Goal: Transaction & Acquisition: Obtain resource

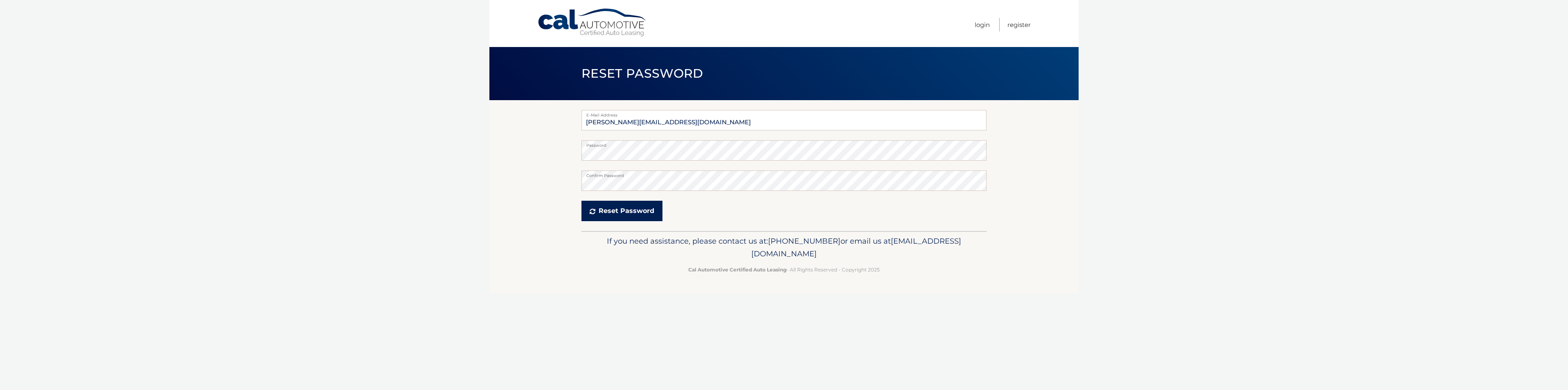
click at [625, 220] on button "Reset Password" at bounding box center [621, 211] width 81 height 21
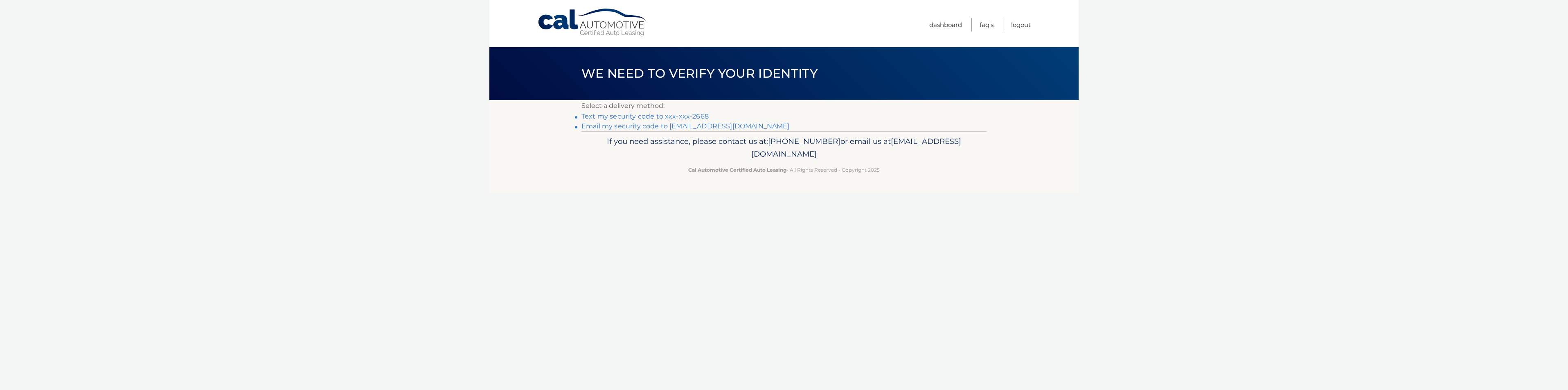
click at [671, 114] on link "Text my security code to xxx-xxx-2668" at bounding box center [645, 116] width 127 height 8
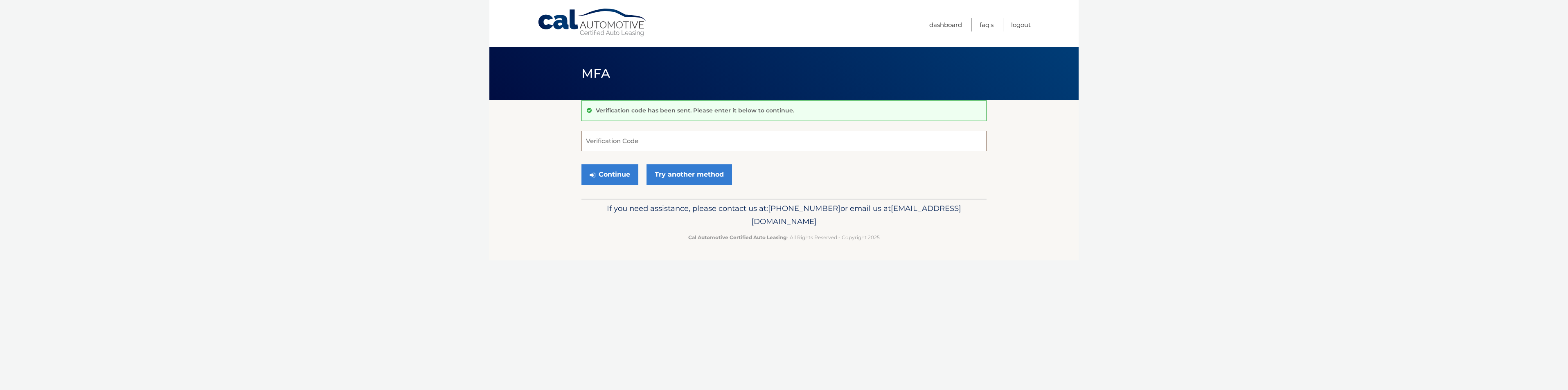
click at [682, 137] on input "Verification Code" at bounding box center [784, 141] width 405 height 21
type input "547530"
click at [605, 183] on button "Continue" at bounding box center [609, 175] width 57 height 21
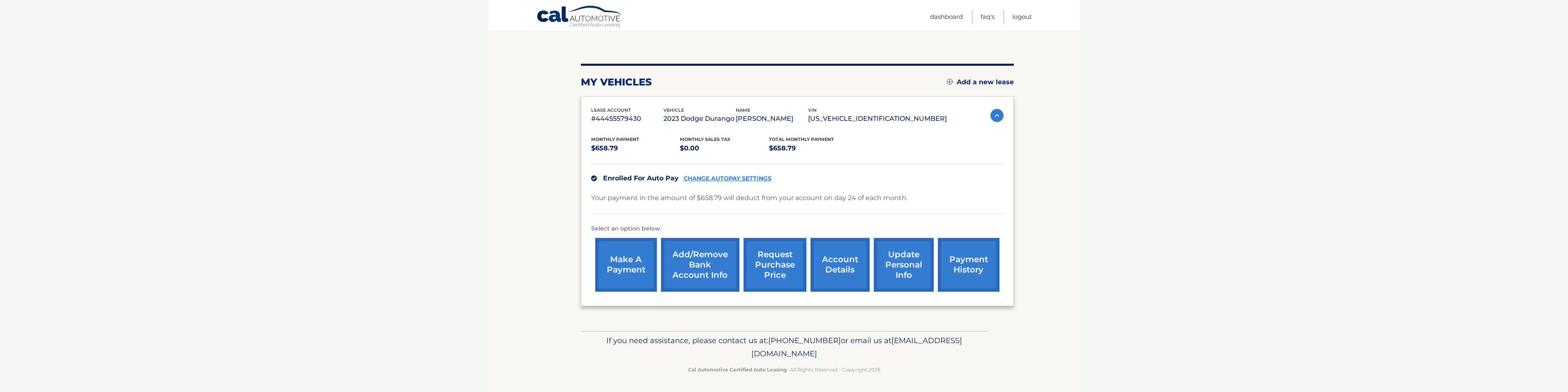
scroll to position [75, 0]
click at [789, 248] on link "request purchase price" at bounding box center [775, 264] width 63 height 54
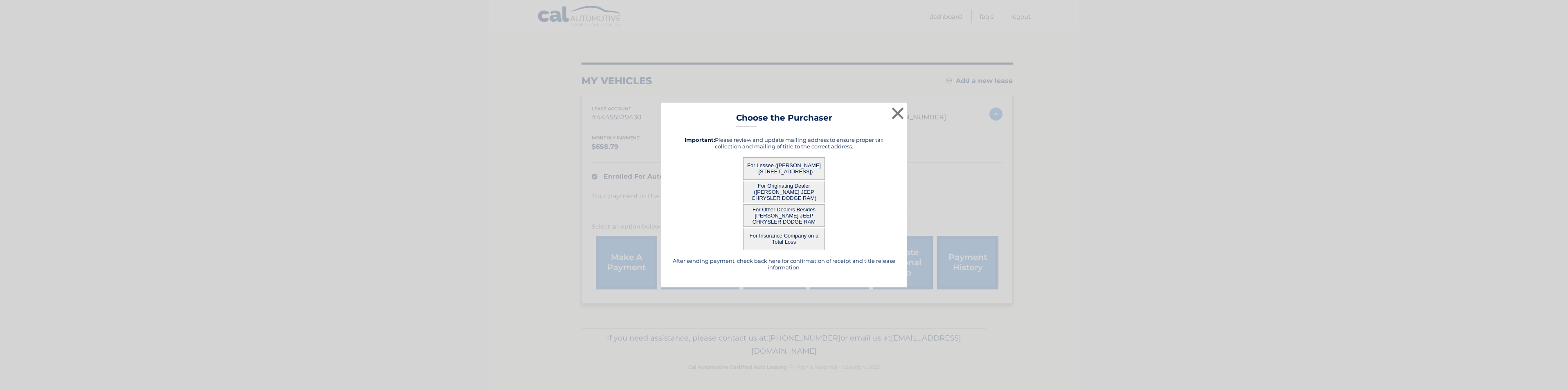
click at [807, 175] on button "For Lessee ([PERSON_NAME] - [STREET_ADDRESS])" at bounding box center [784, 169] width 82 height 23
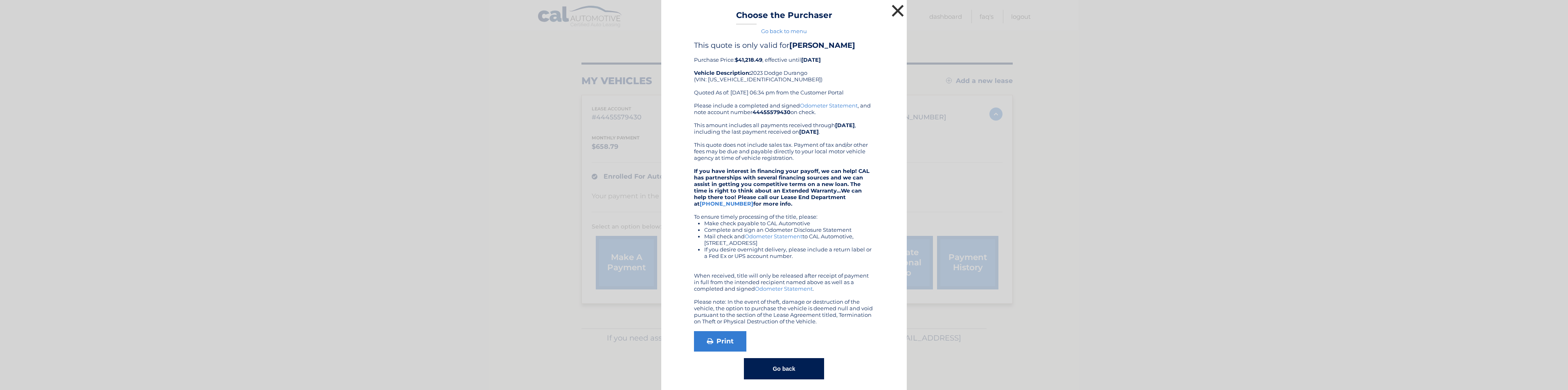
click at [895, 7] on button "×" at bounding box center [897, 10] width 16 height 16
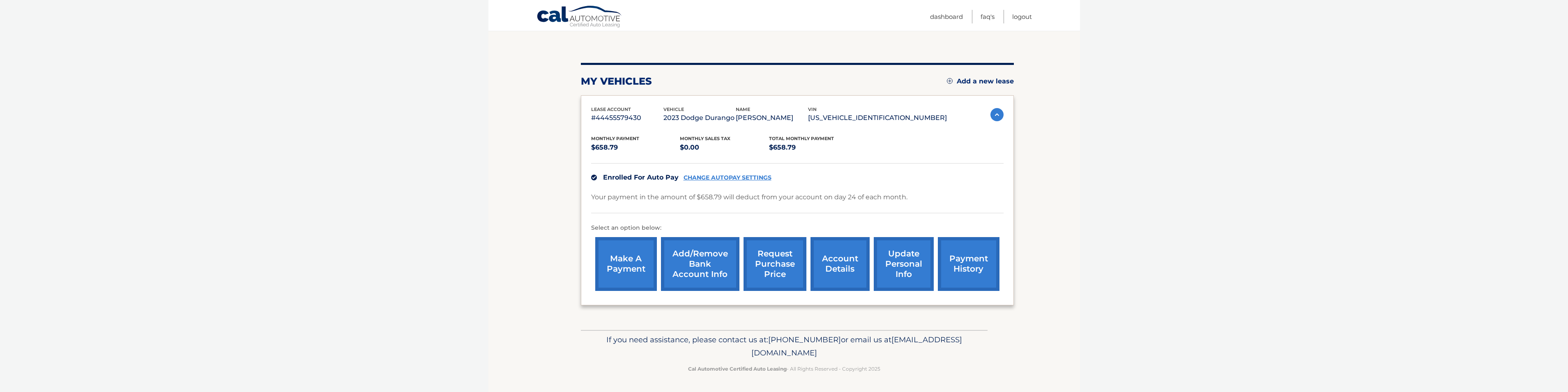
click at [782, 261] on link "request purchase price" at bounding box center [775, 264] width 63 height 54
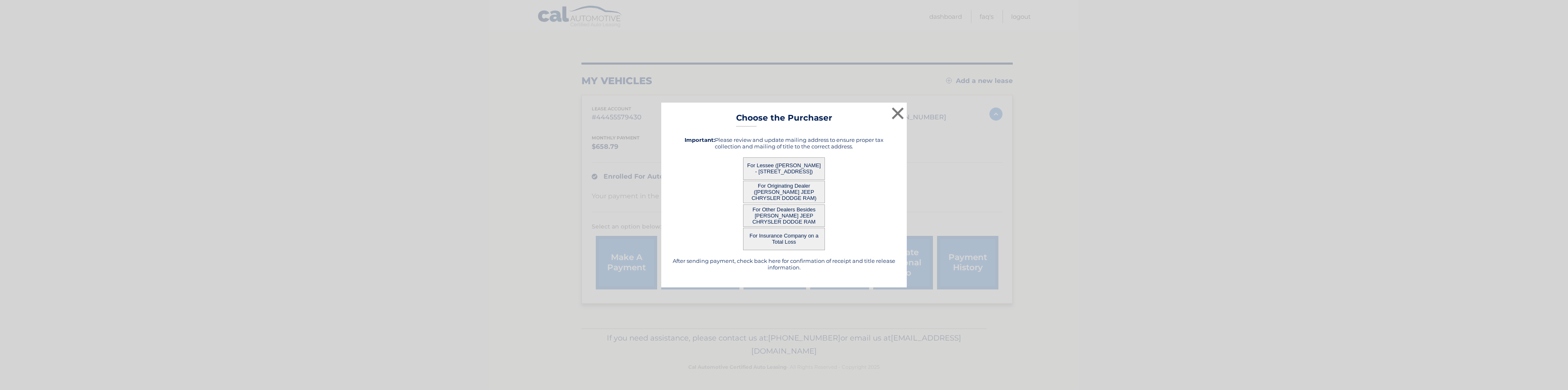
click at [783, 185] on button "For Originating Dealer (MERRICK JEEP CHRYSLER DODGE RAM)" at bounding box center [784, 192] width 82 height 23
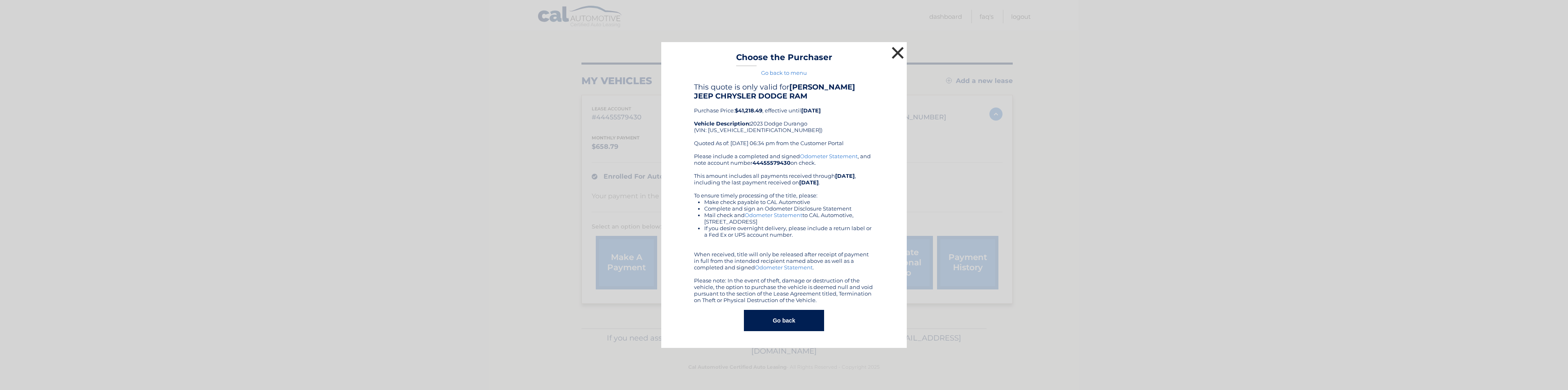
click at [895, 57] on button "×" at bounding box center [897, 52] width 16 height 16
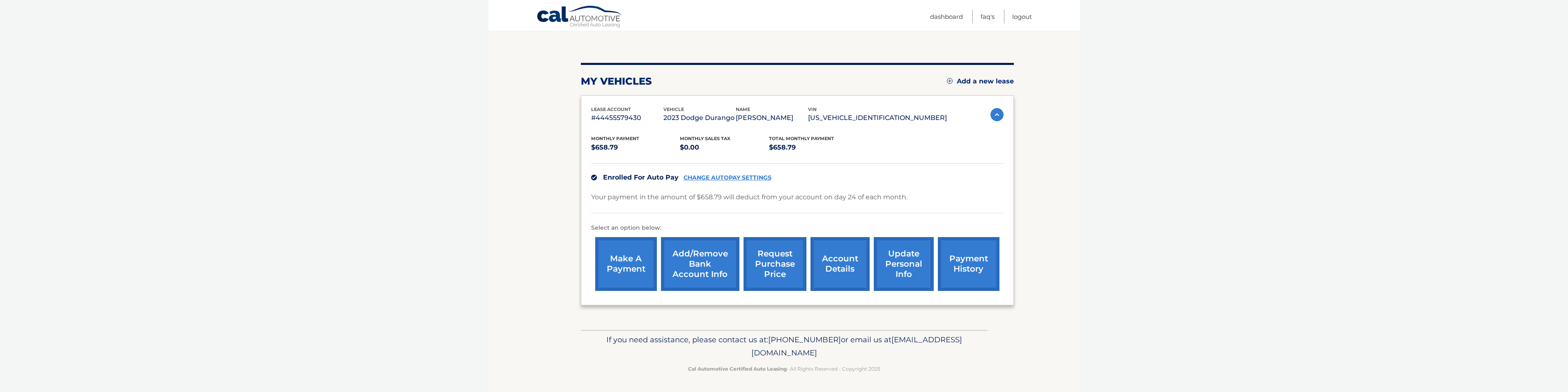
click at [791, 250] on link "request purchase price" at bounding box center [775, 264] width 63 height 54
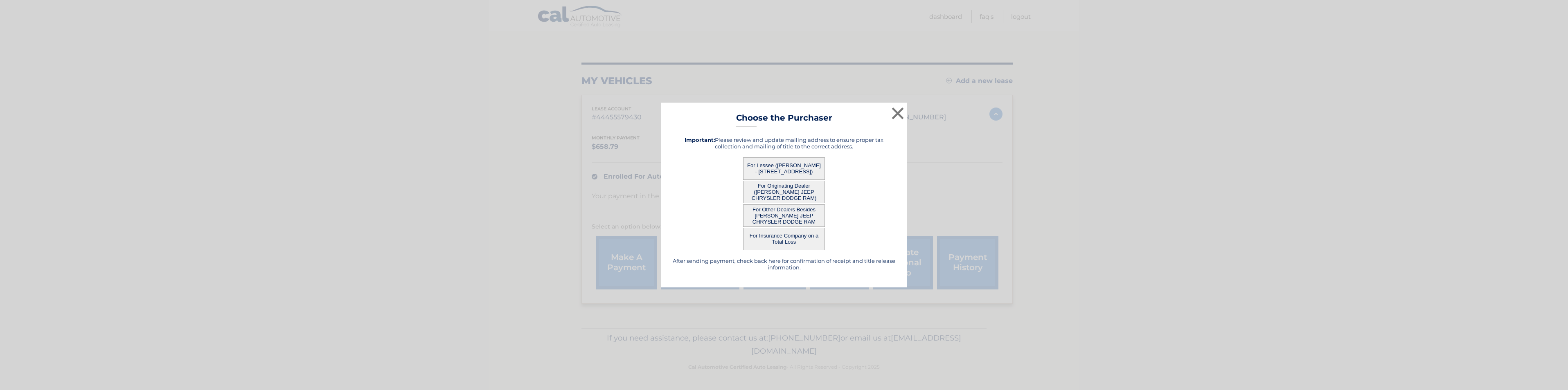
click at [795, 214] on button "For Other Dealers Besides [PERSON_NAME] JEEP CHRYSLER DODGE RAM" at bounding box center [784, 215] width 82 height 23
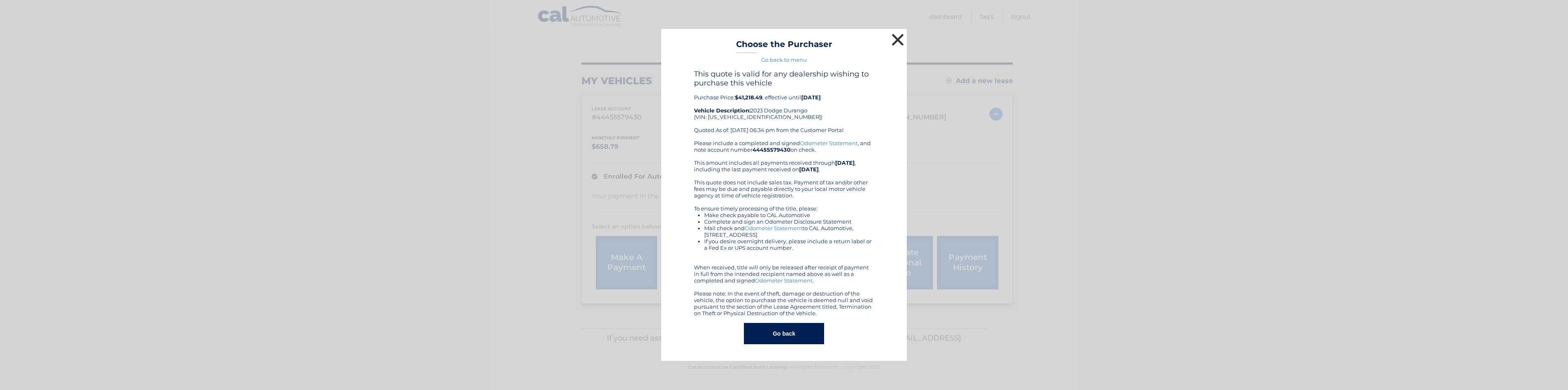
click at [897, 37] on button "×" at bounding box center [897, 40] width 16 height 16
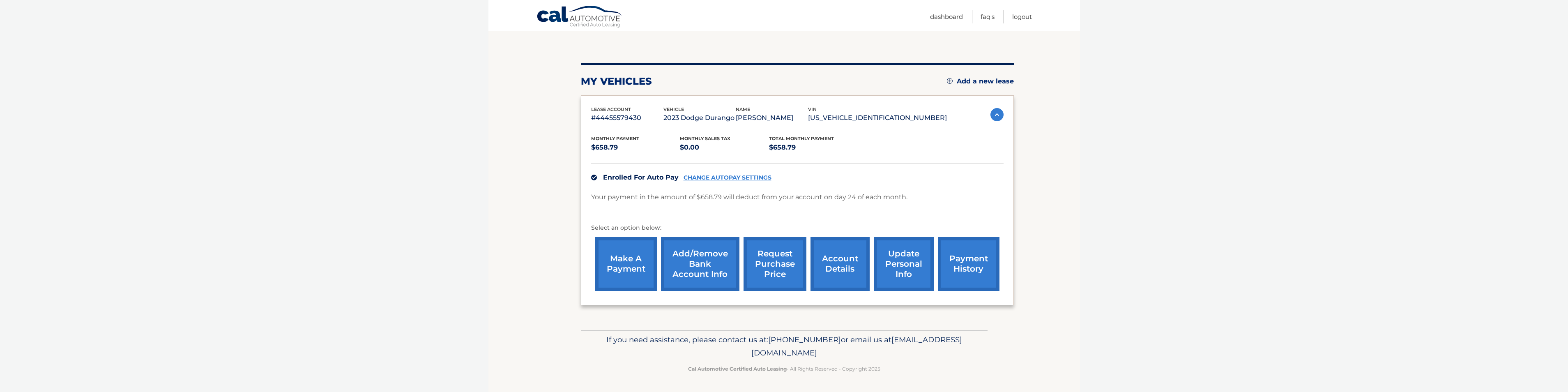
click at [848, 271] on link "account details" at bounding box center [840, 264] width 59 height 54
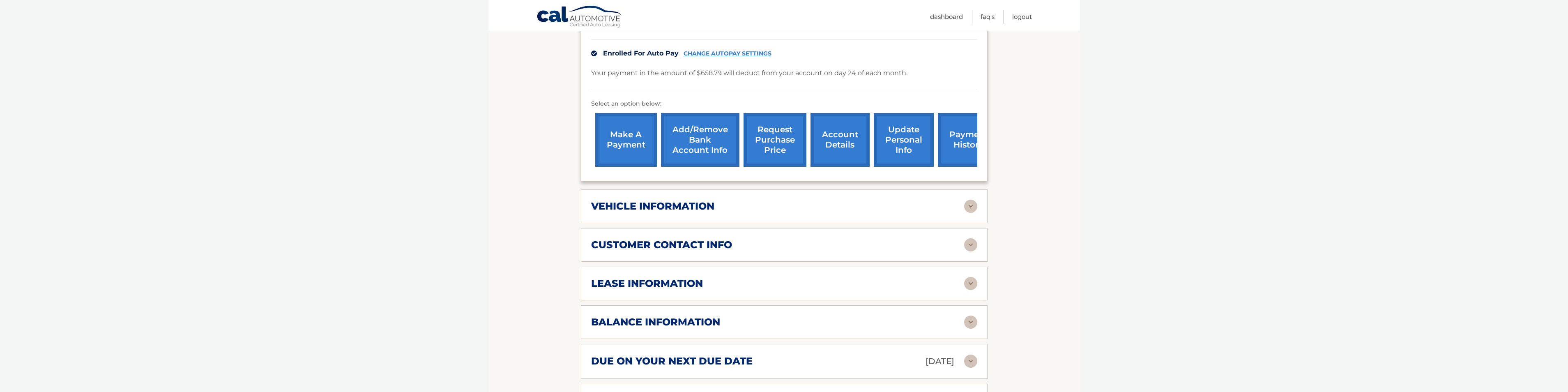
scroll to position [288, 0]
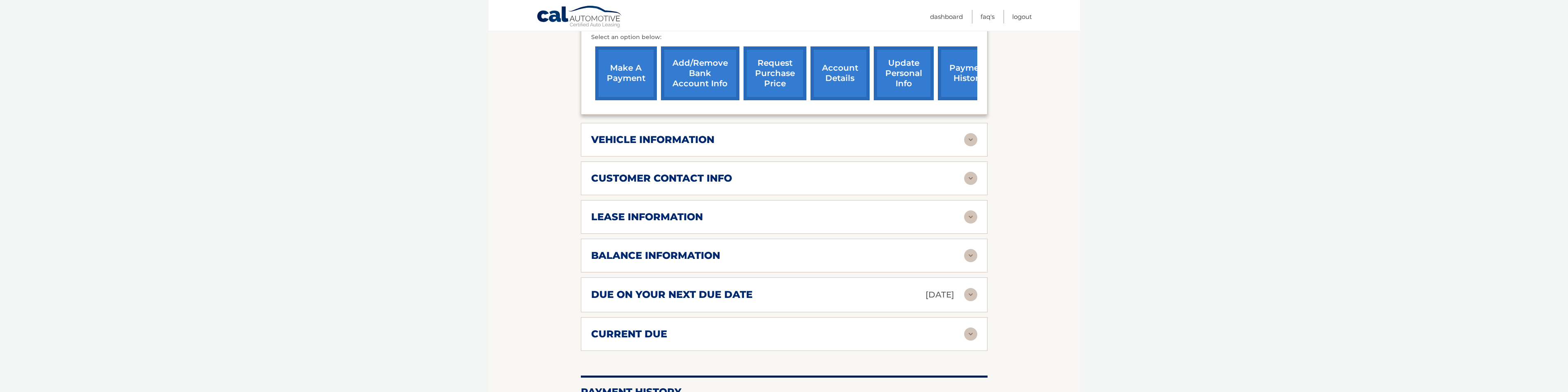
click at [974, 210] on img at bounding box center [971, 217] width 13 height 13
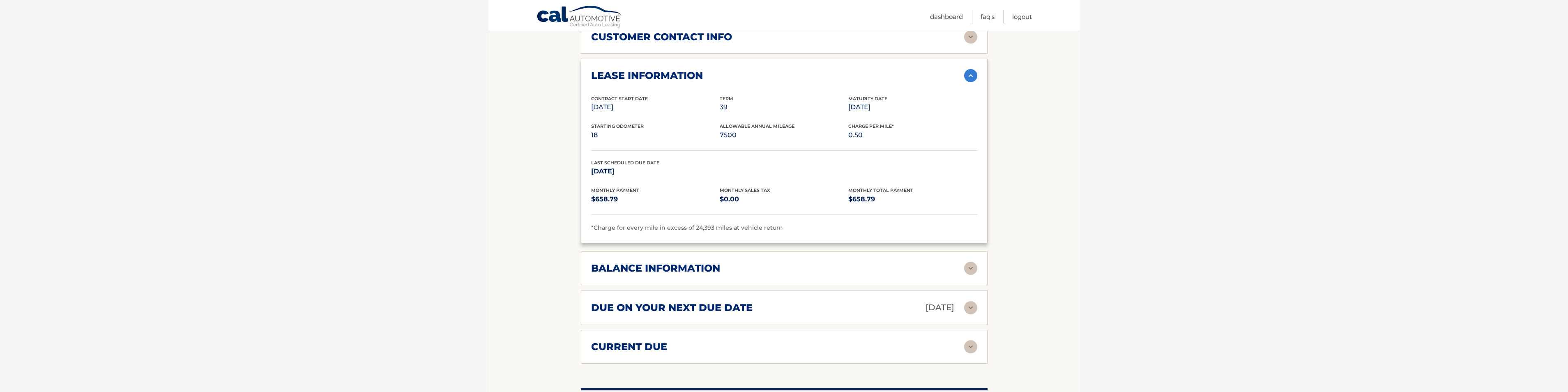
scroll to position [452, 0]
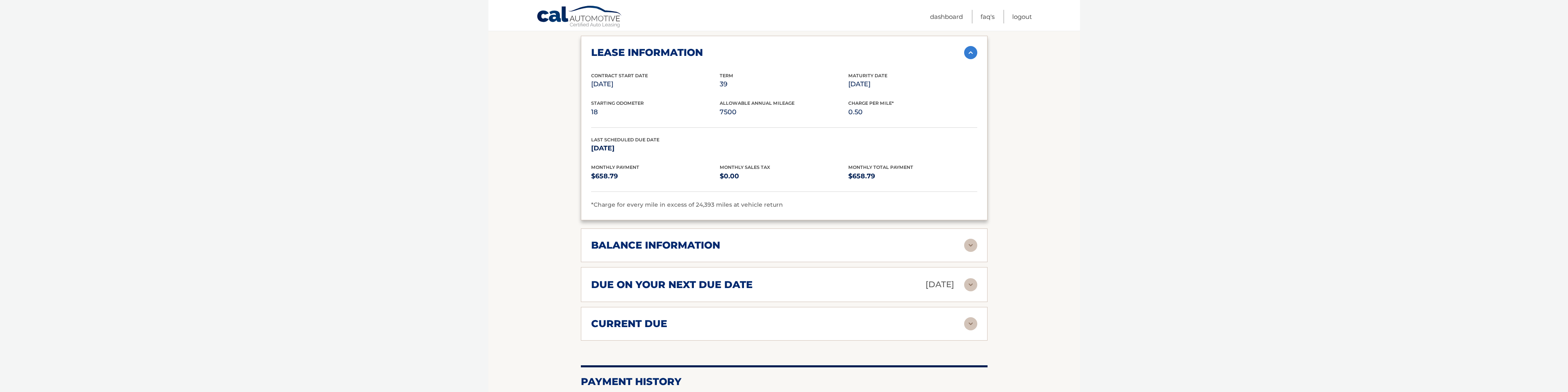
click at [968, 239] on img at bounding box center [971, 246] width 13 height 13
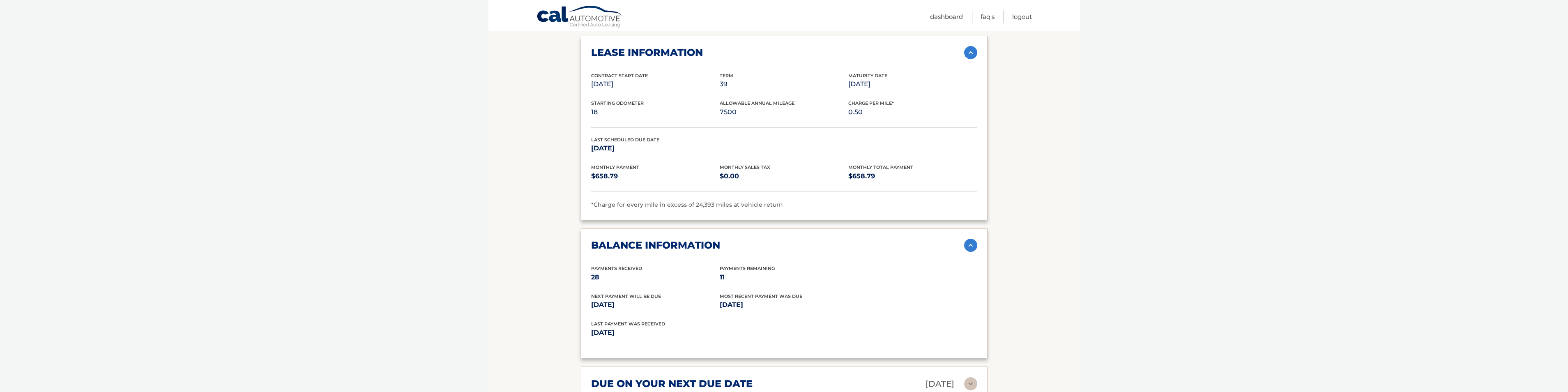
click at [973, 239] on img at bounding box center [971, 246] width 13 height 13
